Goal: Information Seeking & Learning: Learn about a topic

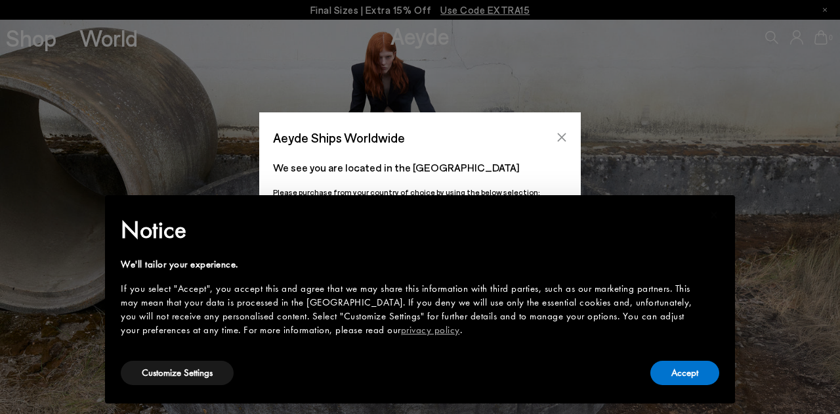
click at [563, 137] on icon "Close" at bounding box center [562, 137] width 11 height 11
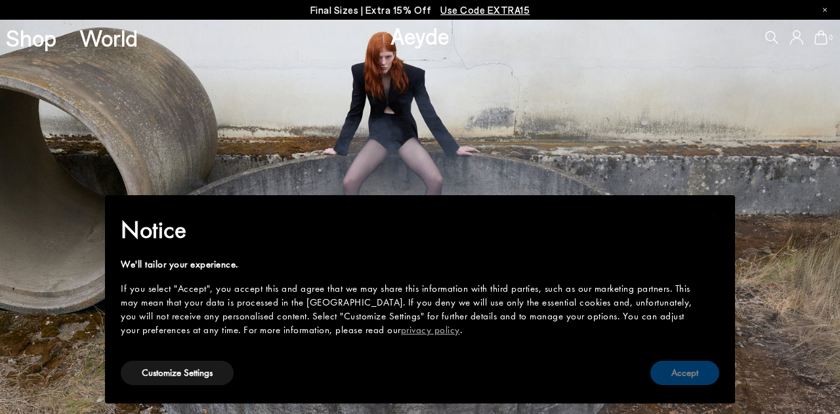
click at [671, 374] on button "Accept" at bounding box center [684, 372] width 69 height 24
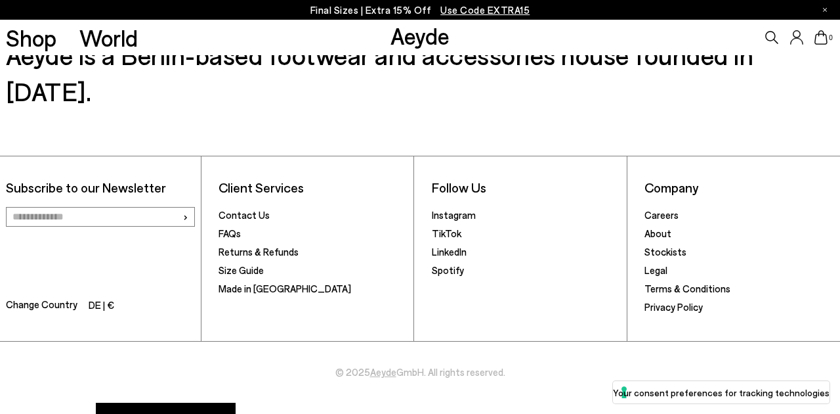
scroll to position [1947, 0]
click at [660, 209] on link "Careers" at bounding box center [662, 215] width 34 height 12
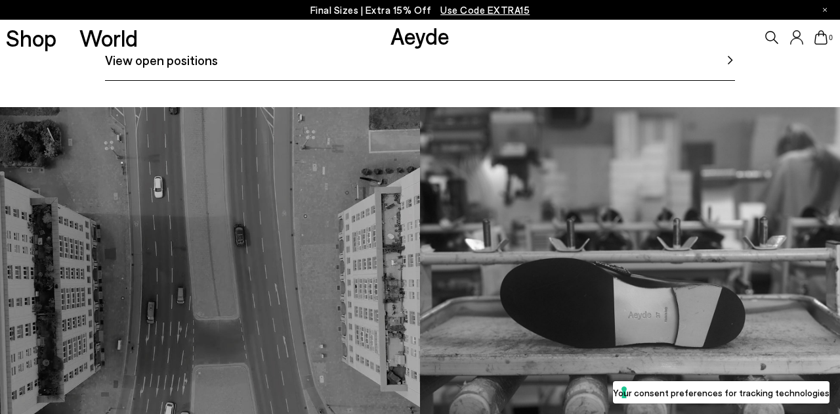
scroll to position [711, 0]
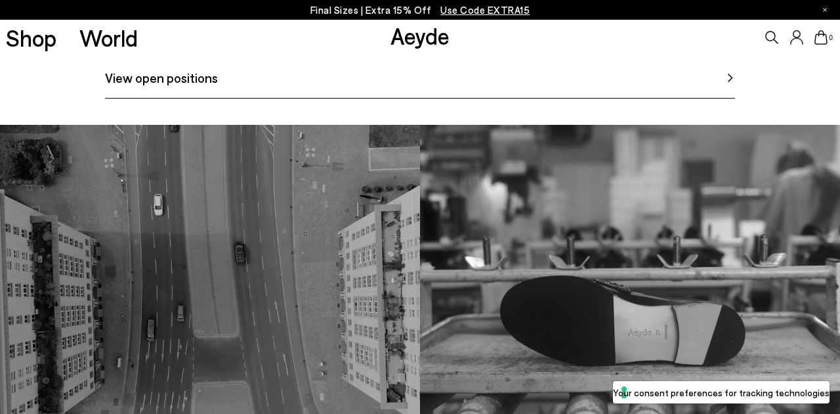
click at [214, 87] on span "View open positions" at bounding box center [161, 78] width 113 height 20
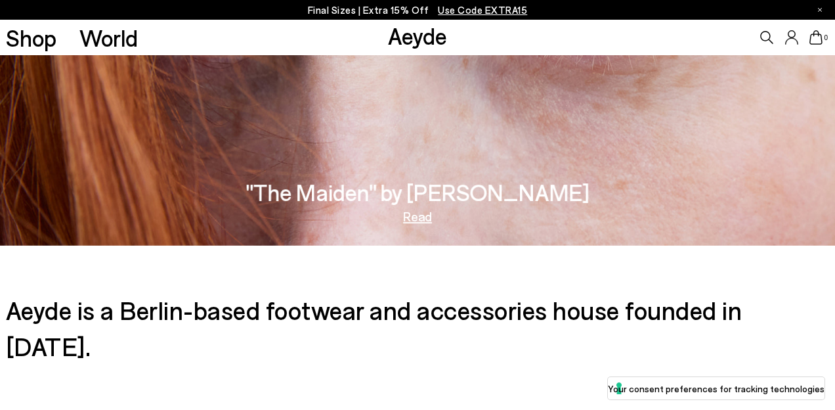
scroll to position [1933, 0]
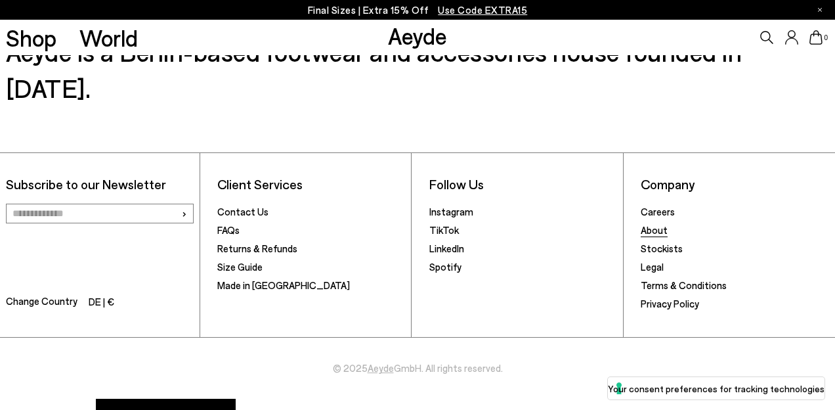
click at [662, 224] on link "About" at bounding box center [654, 230] width 27 height 12
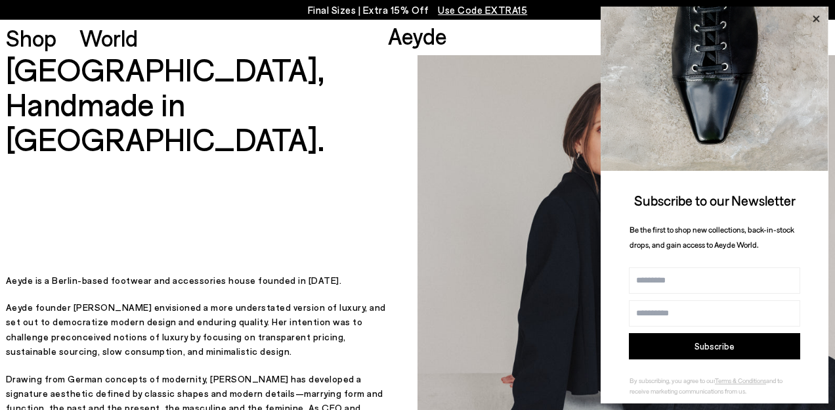
scroll to position [8, 0]
